Goal: Check status: Check status

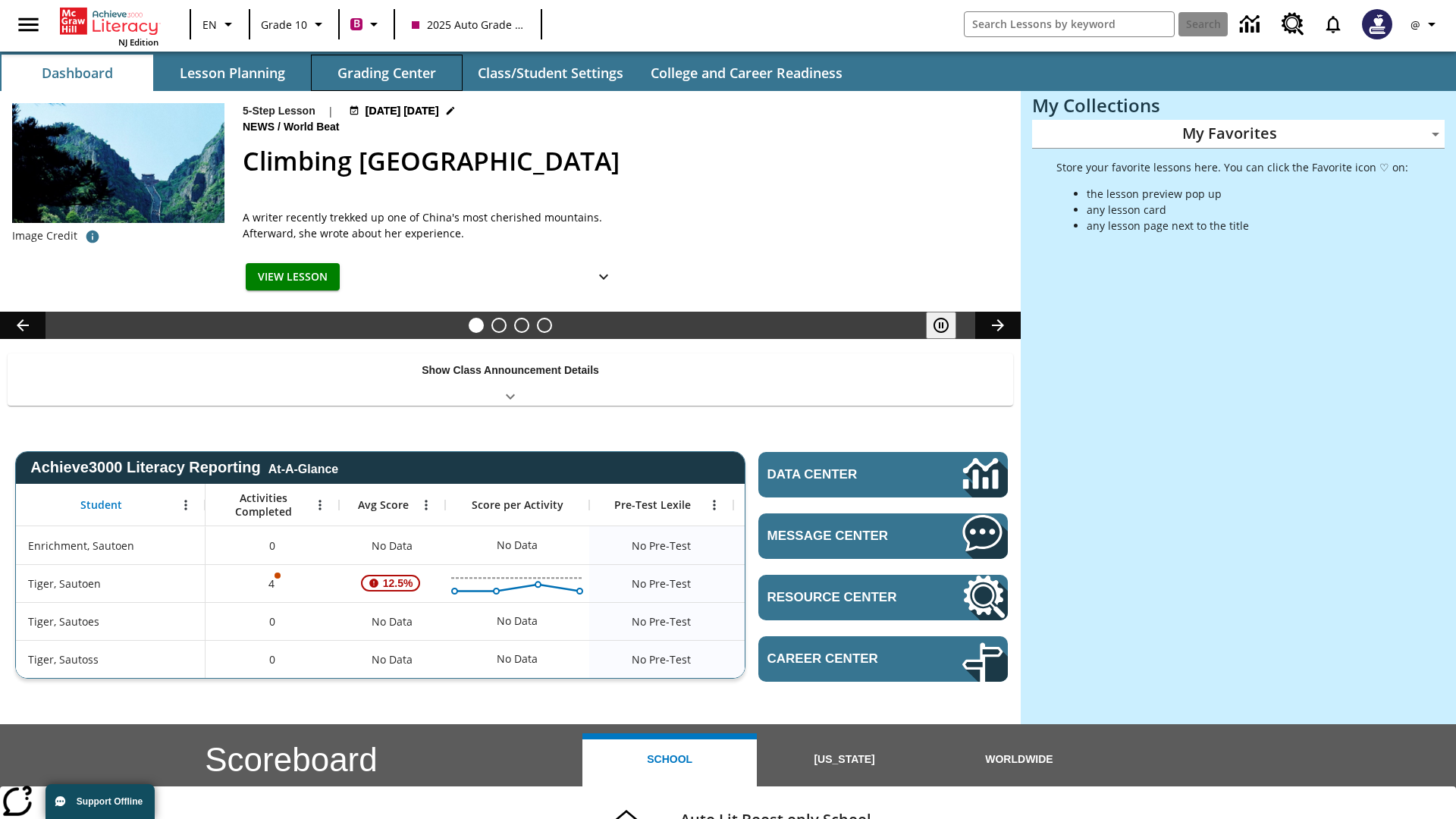
click at [387, 73] on button "Grading Center" at bounding box center [386, 73] width 152 height 37
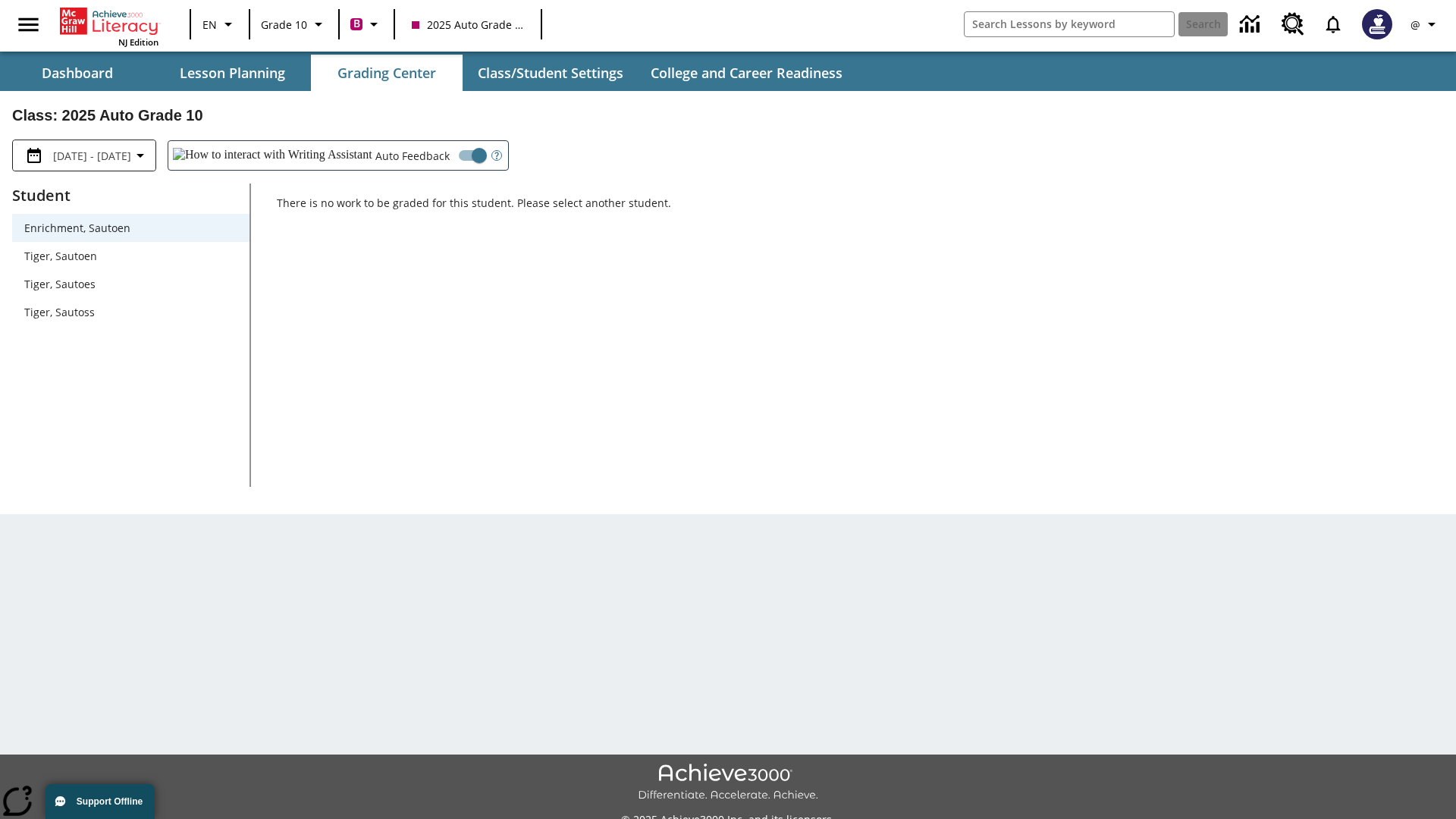
click at [130, 256] on span "Tiger, Sautoen" at bounding box center [130, 256] width 213 height 16
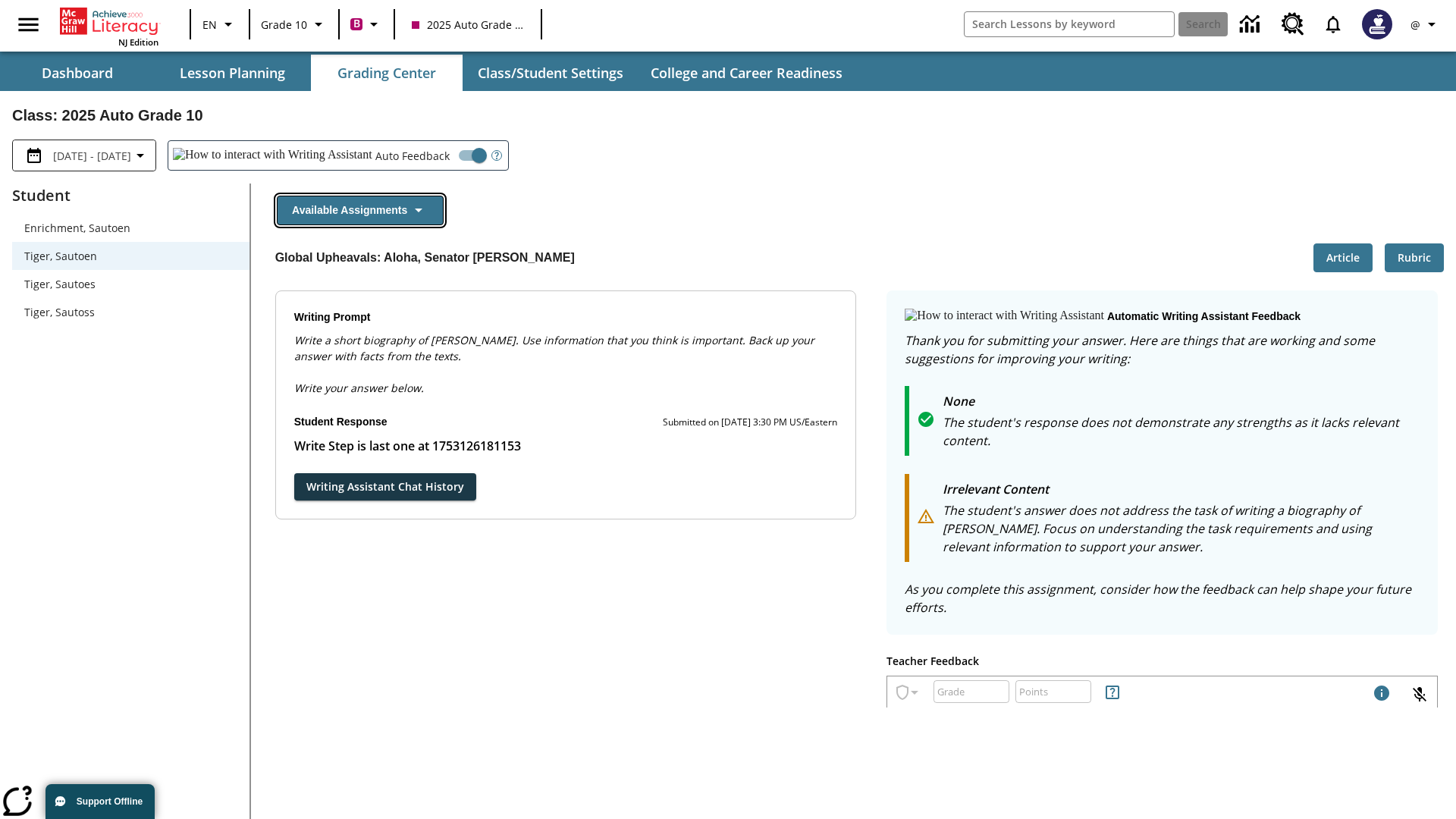
click at [360, 210] on button "Available Assignments" at bounding box center [360, 211] width 167 height 30
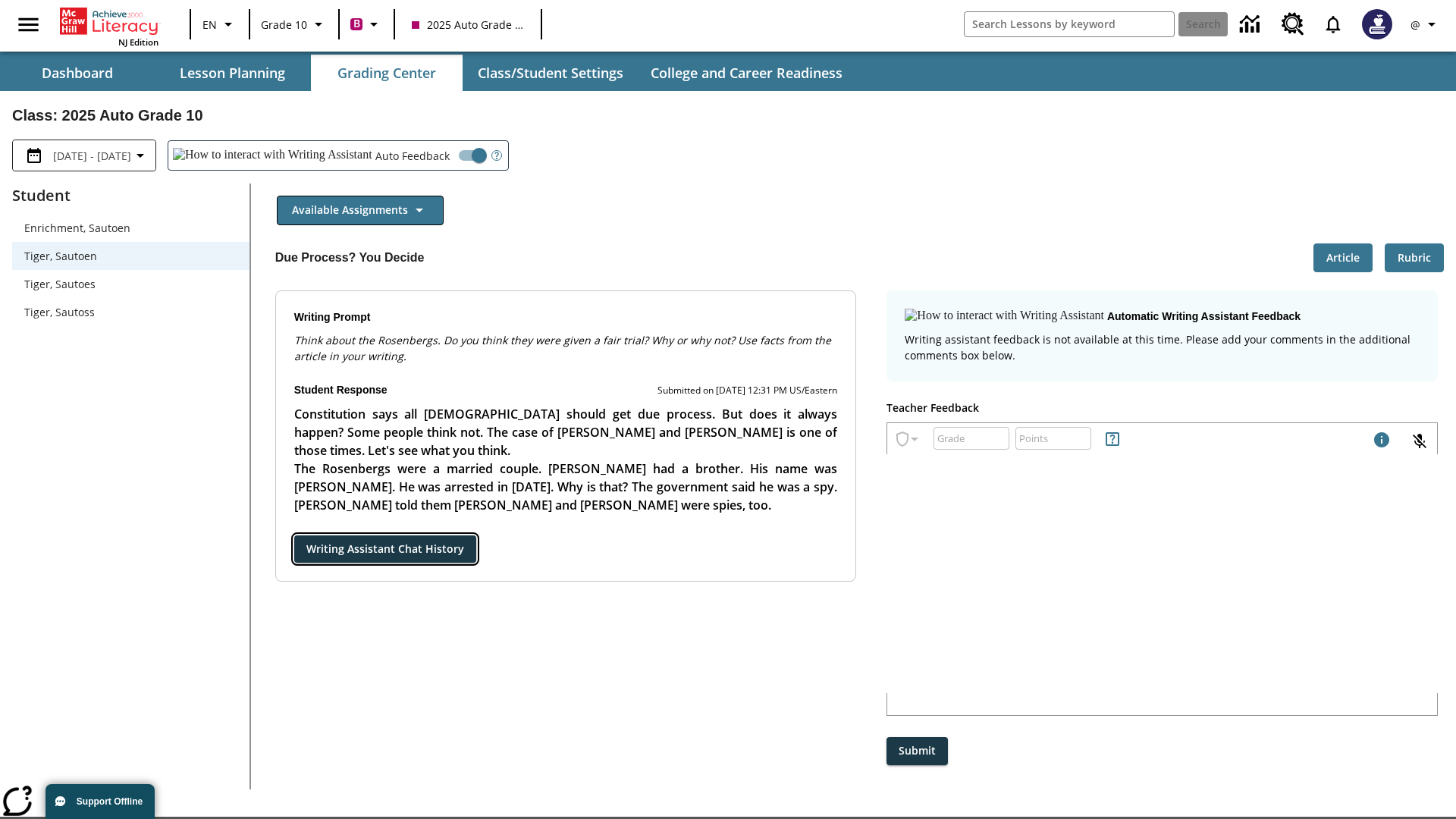
click at [294, 535] on button "Writing Assistant Chat History" at bounding box center [385, 549] width 182 height 28
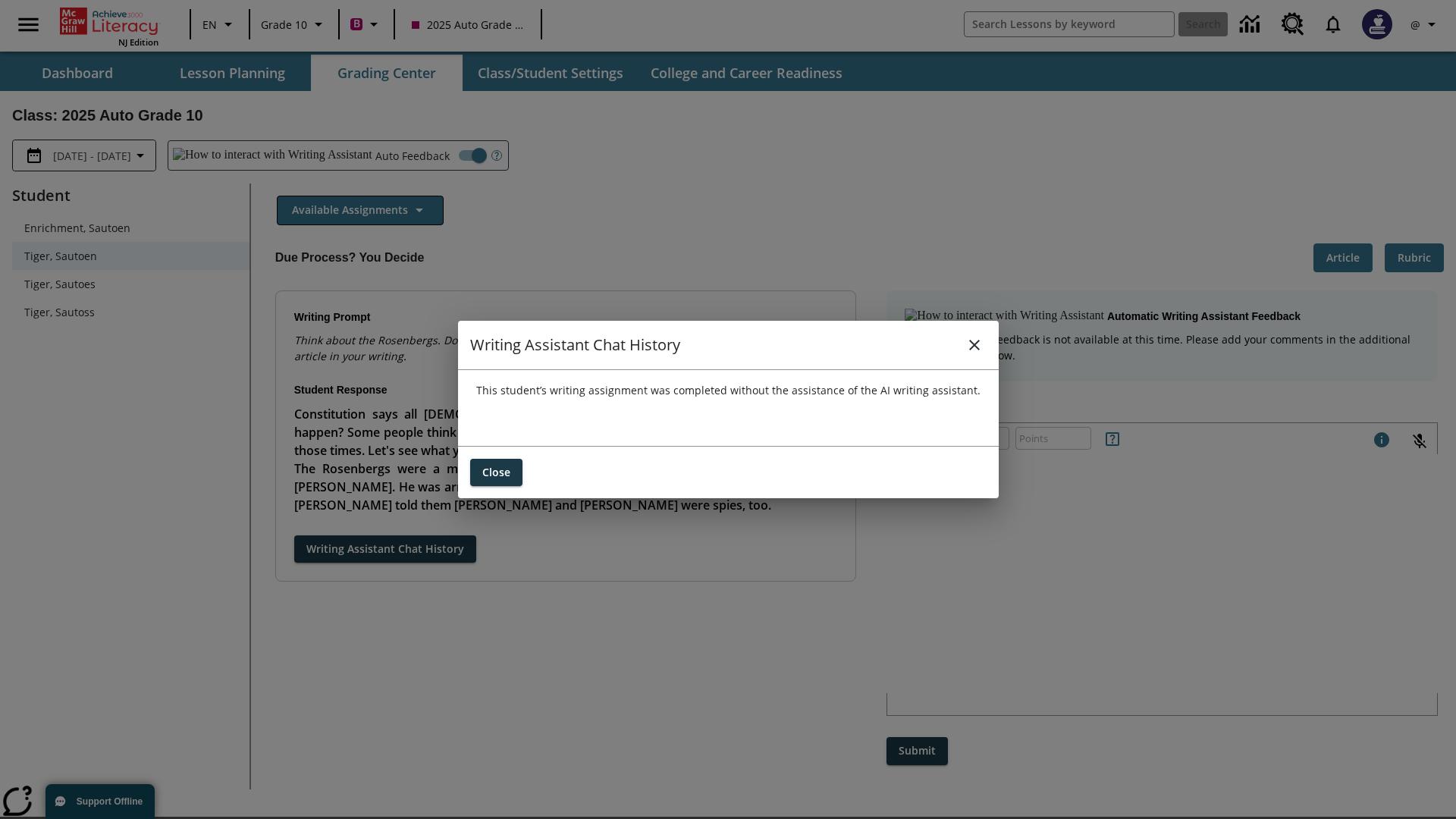
click at [973, 344] on icon "close" at bounding box center [974, 345] width 10 height 10
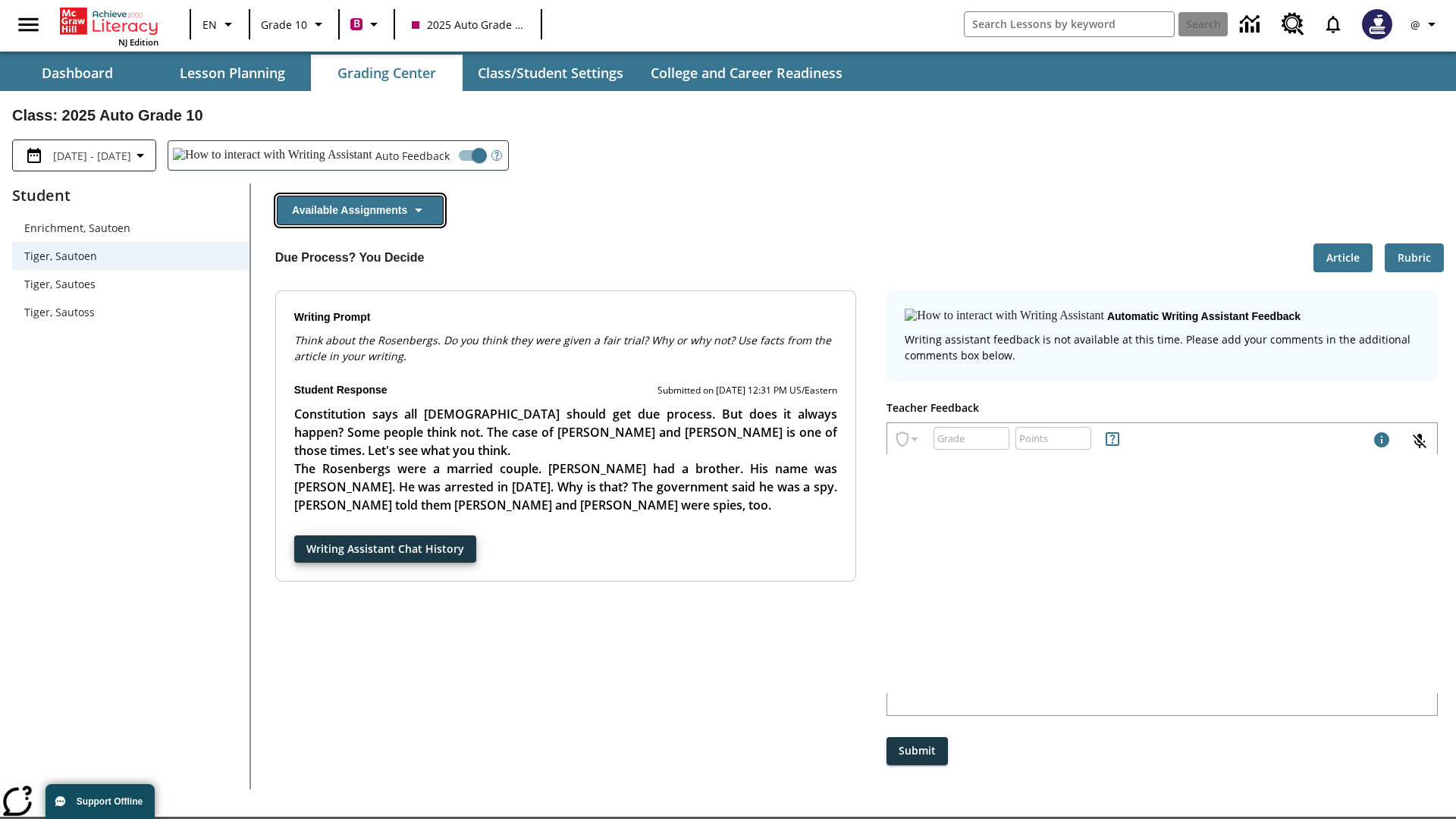
click at [360, 210] on button "Available Assignments" at bounding box center [360, 211] width 167 height 30
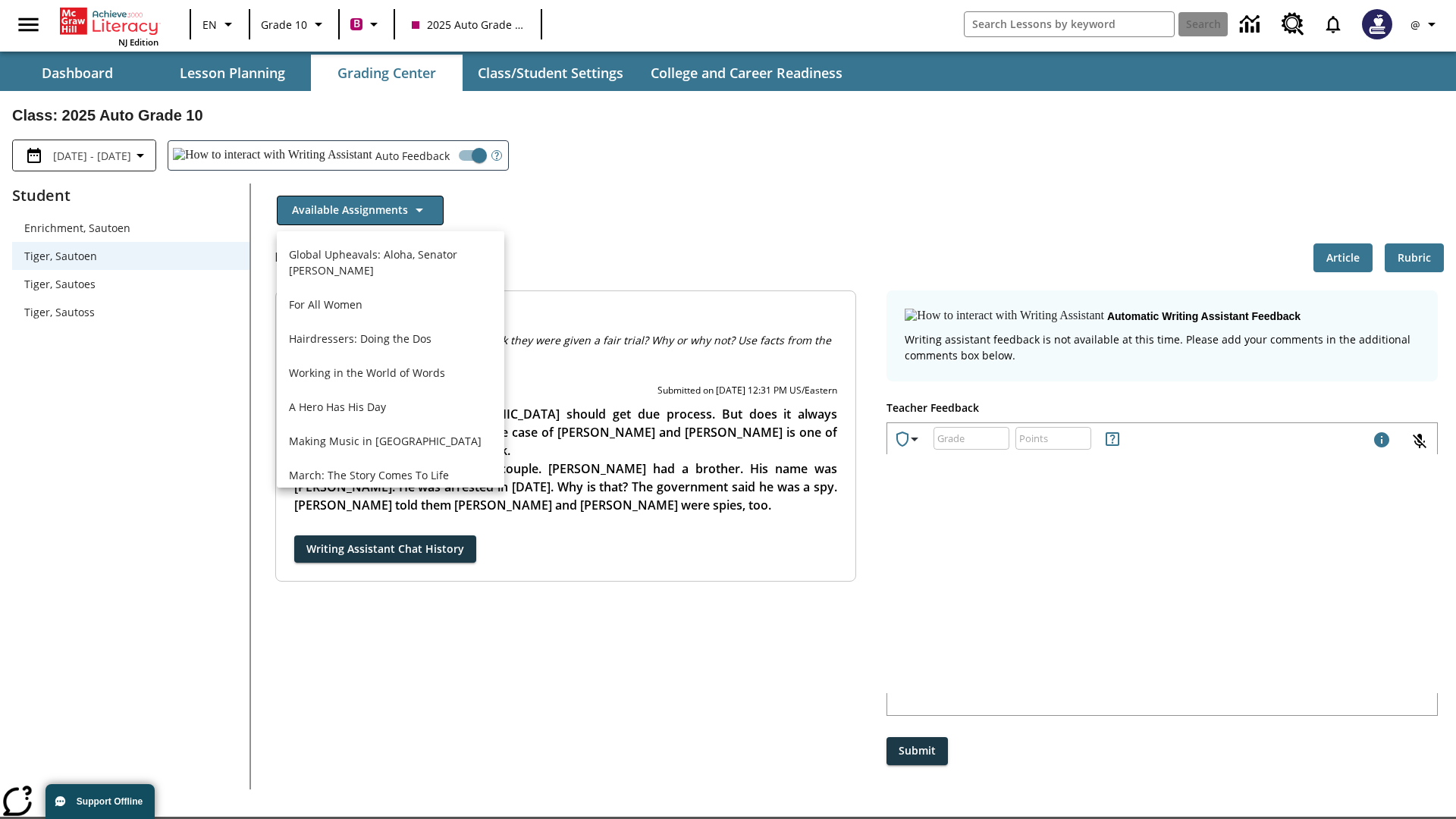
scroll to position [1089, 0]
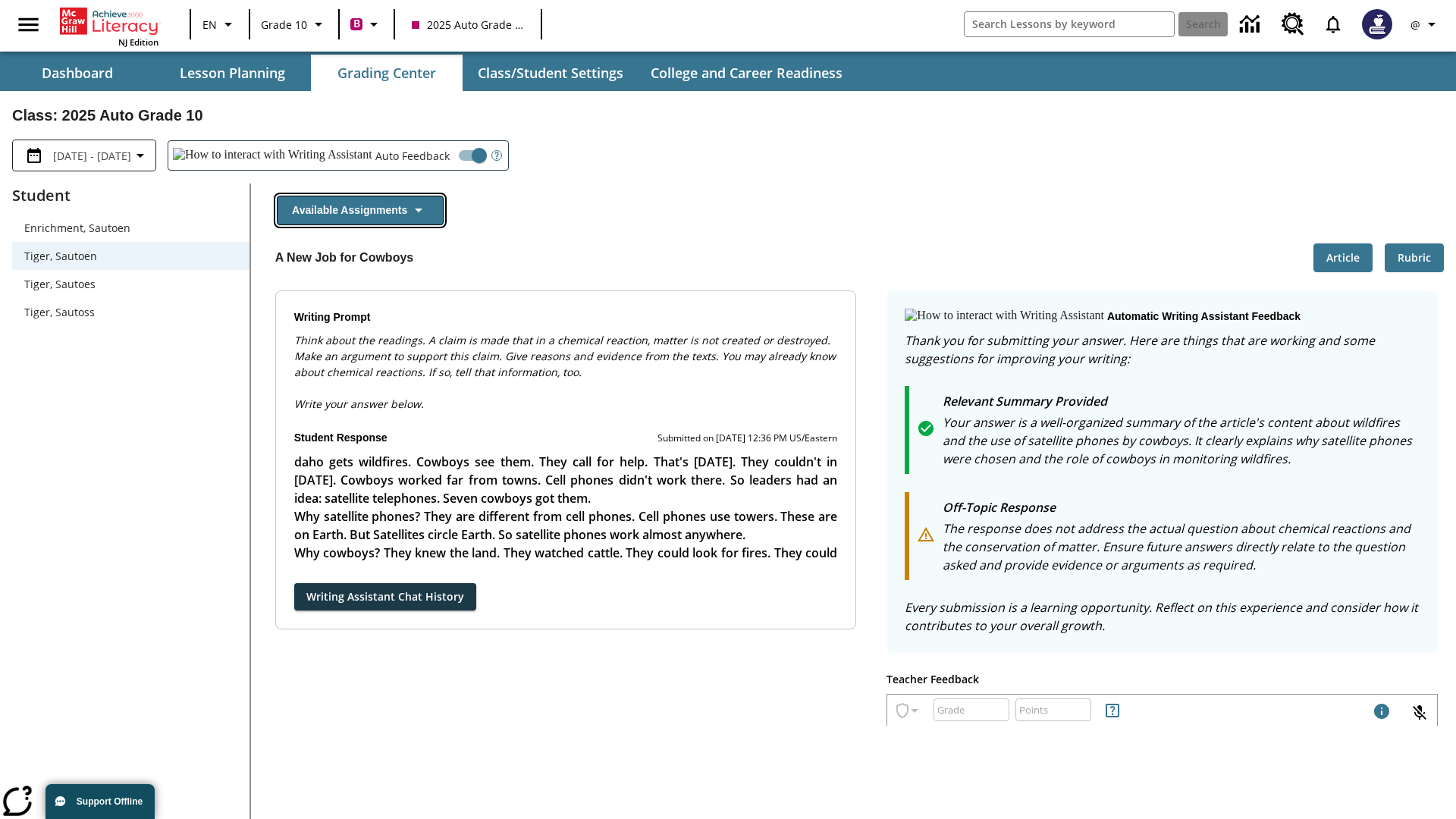
scroll to position [0, 0]
click at [294, 583] on button "Writing Assistant Chat History" at bounding box center [385, 596] width 182 height 28
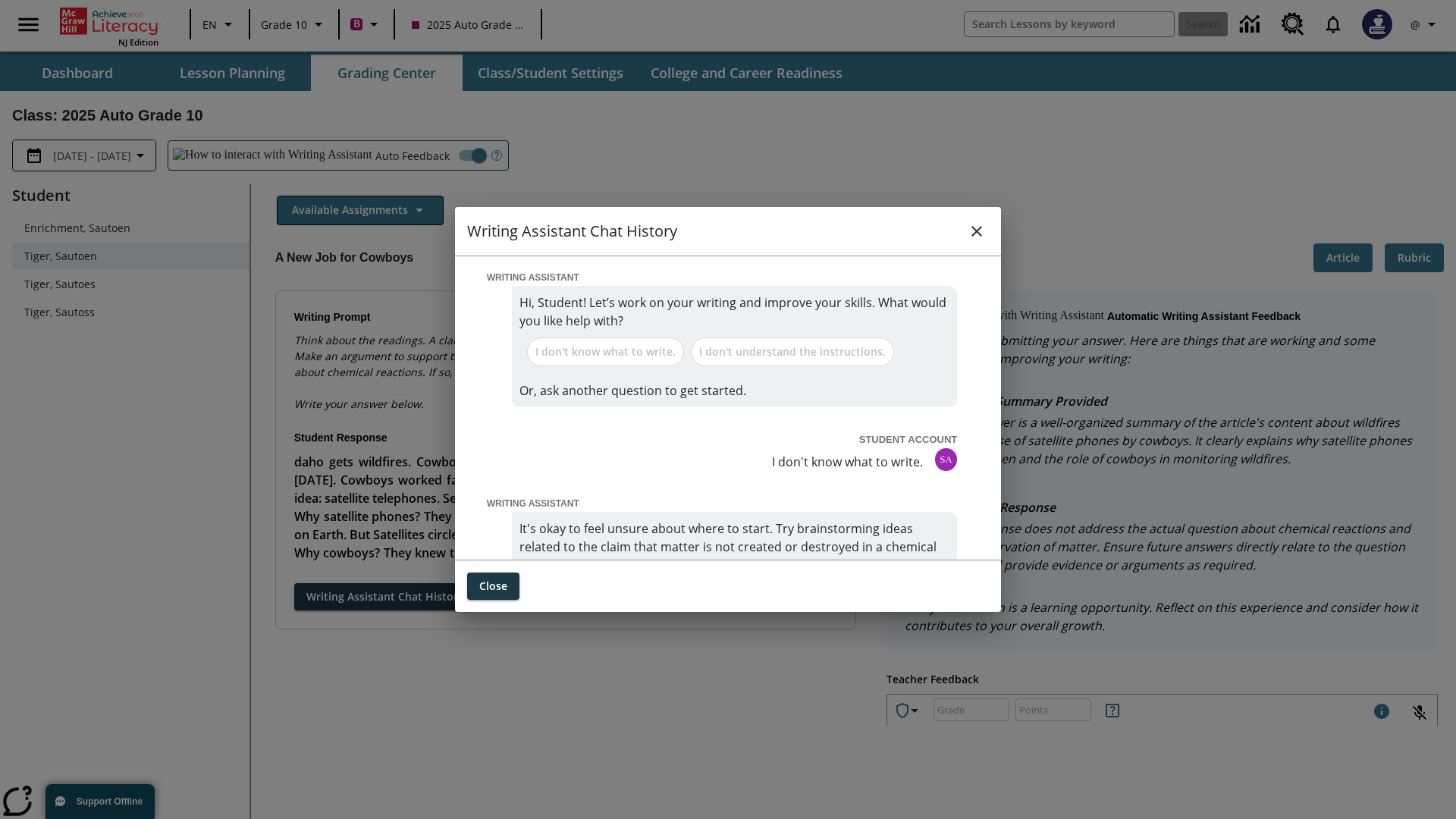
click at [977, 230] on icon "close" at bounding box center [977, 231] width 10 height 10
